Goal: Information Seeking & Learning: Learn about a topic

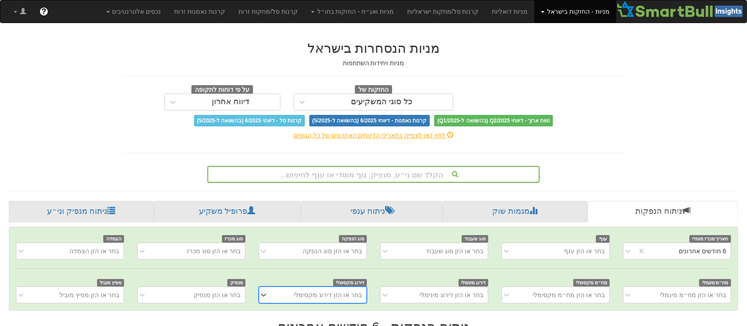
scroll to position [78, 0]
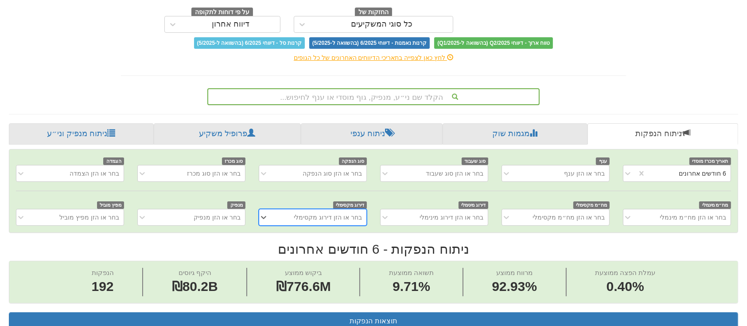
click at [405, 105] on div "הקלד שם ני״ע, מנפיק, גוף מוסדי או ענף לחיפוש..." at bounding box center [373, 96] width 332 height 17
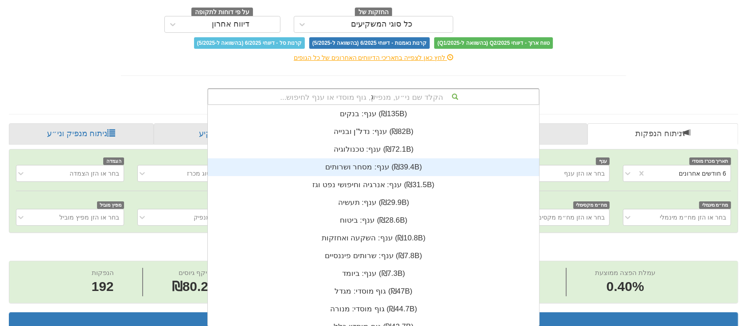
scroll to position [35, 0]
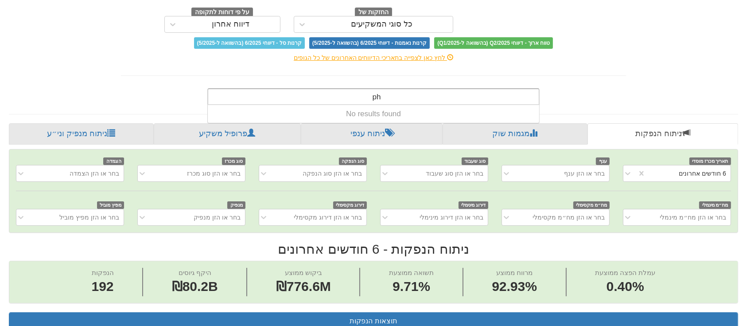
type input "p"
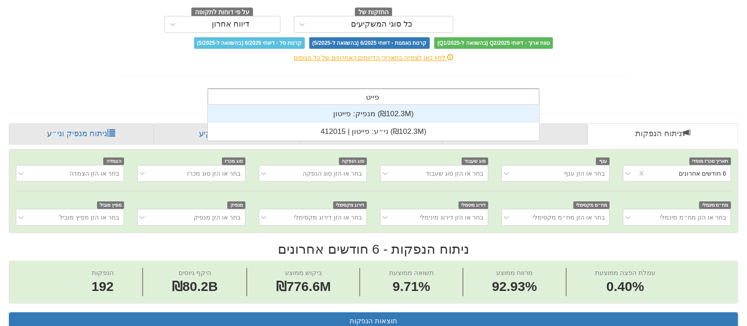
type input "פייטון"
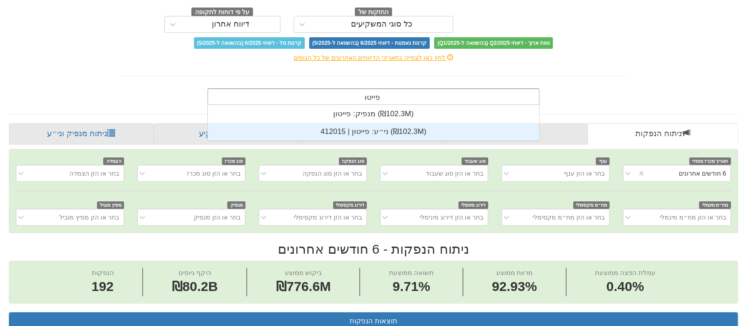
click at [385, 128] on div "ני״ע: ‏פייטון | 412015 ‎(₪102.3M)‎" at bounding box center [374, 132] width 332 height 18
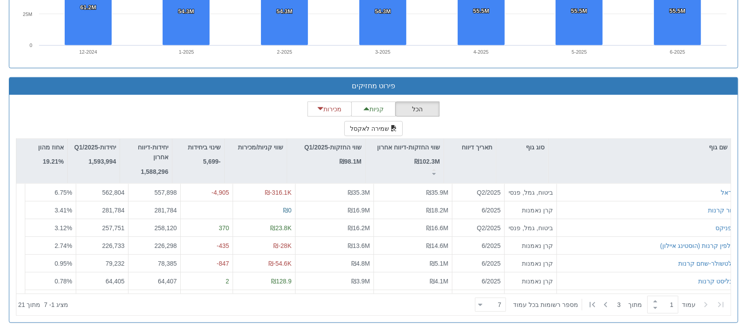
scroll to position [732, 0]
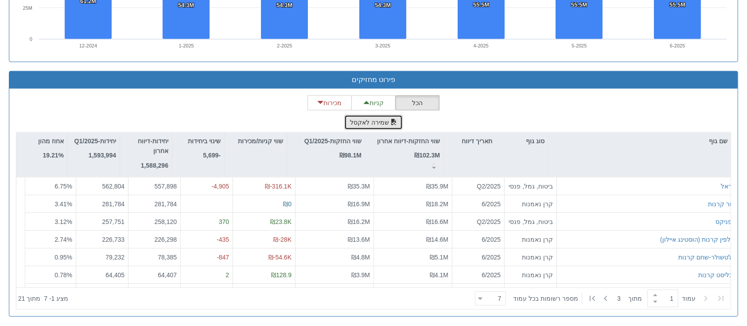
click at [369, 115] on button "שמירה לאקסל" at bounding box center [373, 122] width 59 height 15
click at [371, 100] on button "קניות" at bounding box center [374, 102] width 44 height 15
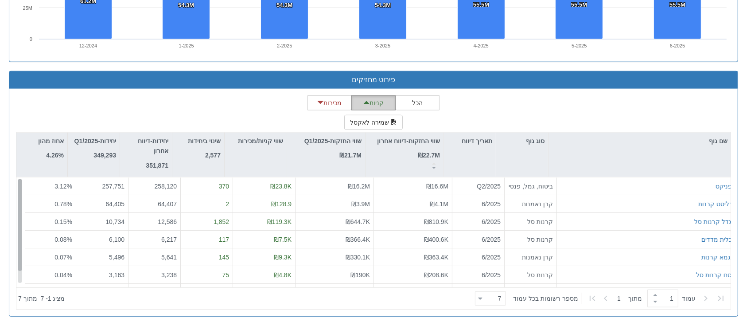
drag, startPoint x: 21, startPoint y: 218, endPoint x: 13, endPoint y: 186, distance: 32.5
click at [13, 186] on div "הכל קניות מכירות שמירה לאקסל שם גוף סוג גוף תאריך דיווח שווי החזקות-דיווח אחרון…" at bounding box center [373, 202] width 729 height 227
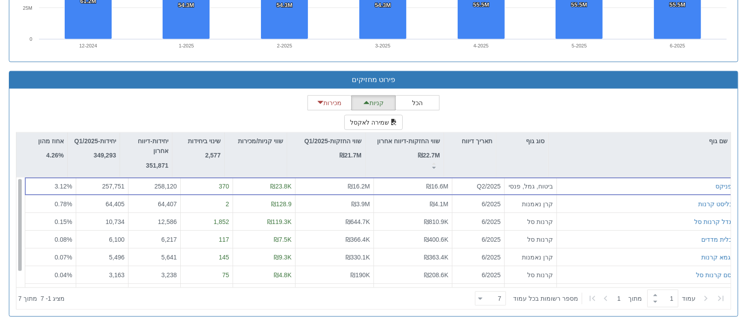
scroll to position [0, 0]
drag, startPoint x: 18, startPoint y: 194, endPoint x: 4, endPoint y: 180, distance: 20.4
click at [4, 180] on div "פירוט מחזיקים הכל קניות מכירות שמירה לאקסל שם גוף סוג גוף תאריך דיווח שווי החזק…" at bounding box center [373, 198] width 743 height 254
click at [321, 99] on span "button" at bounding box center [321, 102] width 6 height 6
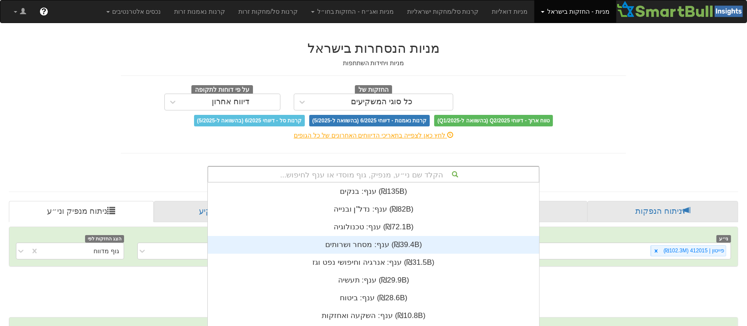
scroll to position [78, 0]
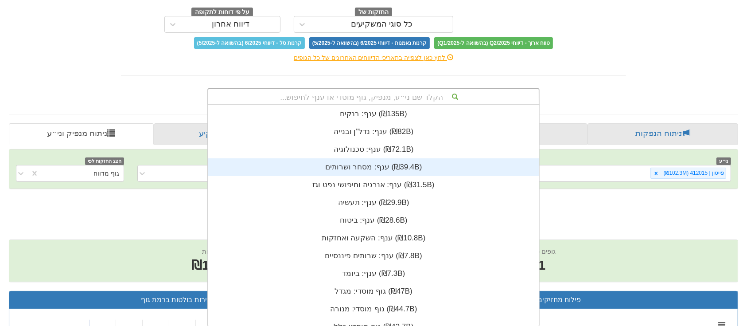
click at [395, 105] on div "הקלד שם ני״ע, מנפיק, גוף מוסדי או ענף לחיפוש... ענף: ‏בנקים ‎(₪135B)‎ ענף: ‏נדל…" at bounding box center [373, 96] width 332 height 17
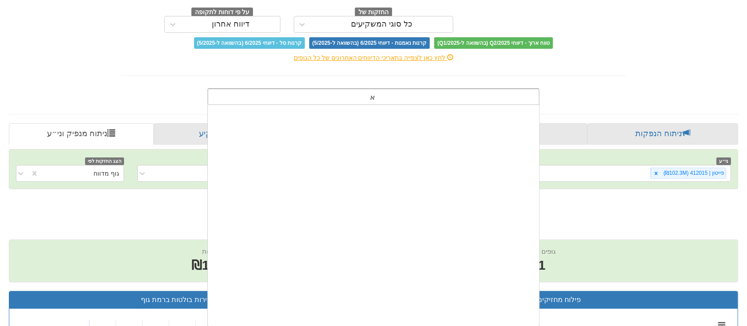
scroll to position [35, 0]
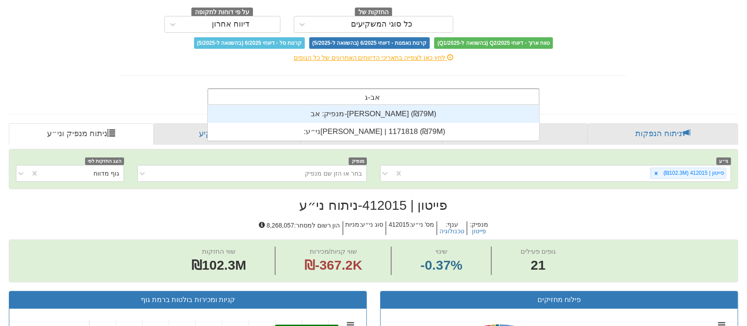
type input "[PERSON_NAME]"
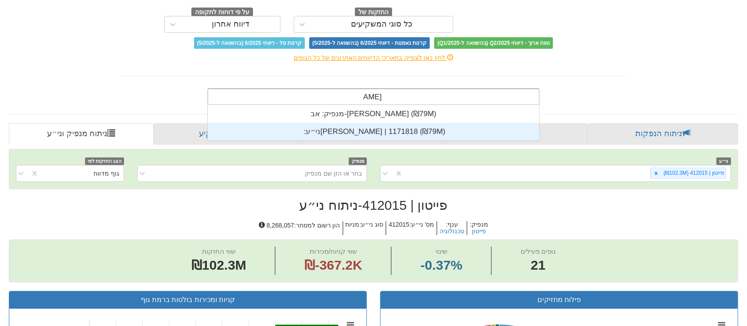
click at [391, 127] on div "ני״ע: ‏[PERSON_NAME] | 1171818 ‎(₪79M)‎" at bounding box center [374, 132] width 332 height 18
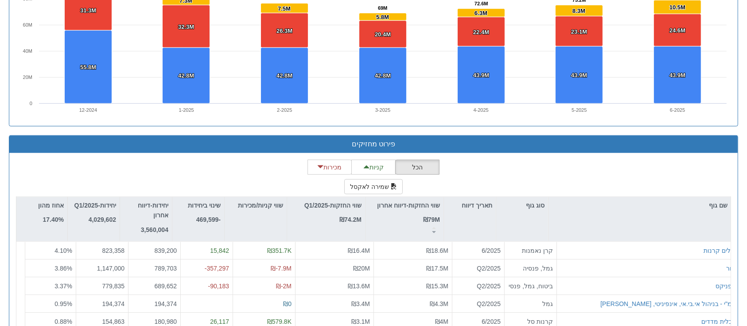
scroll to position [681, 0]
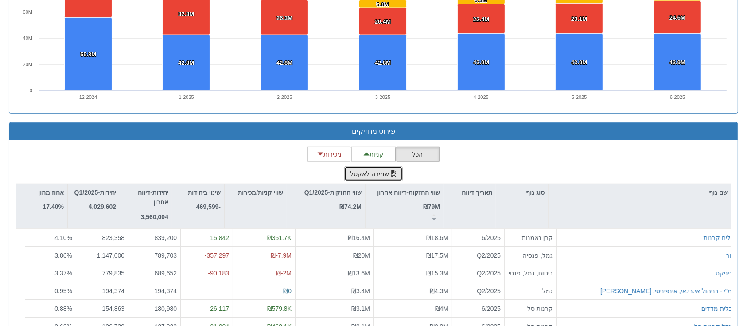
click at [377, 172] on button "שמירה לאקסל" at bounding box center [373, 173] width 59 height 15
click at [379, 150] on button "קניות" at bounding box center [374, 154] width 44 height 15
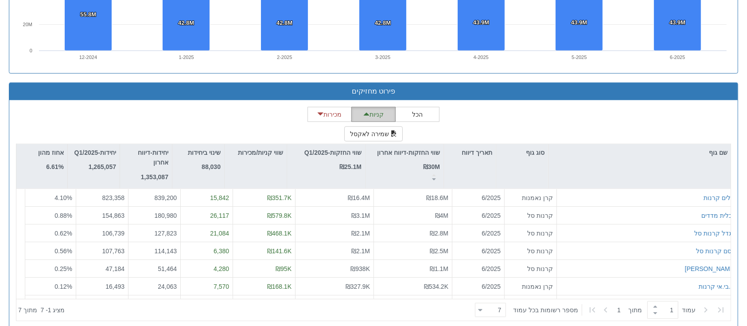
scroll to position [732, 0]
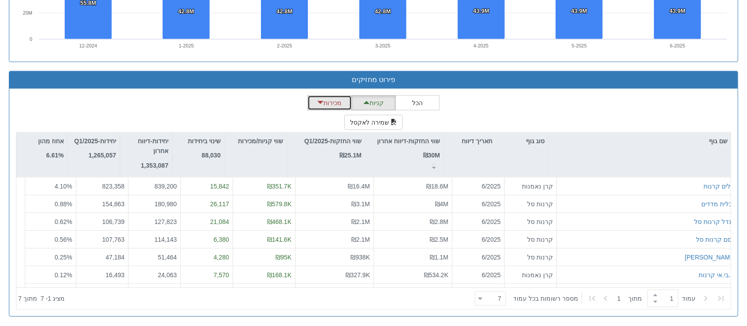
click at [336, 101] on button "מכירות" at bounding box center [330, 102] width 44 height 15
